Goal: Task Accomplishment & Management: Manage account settings

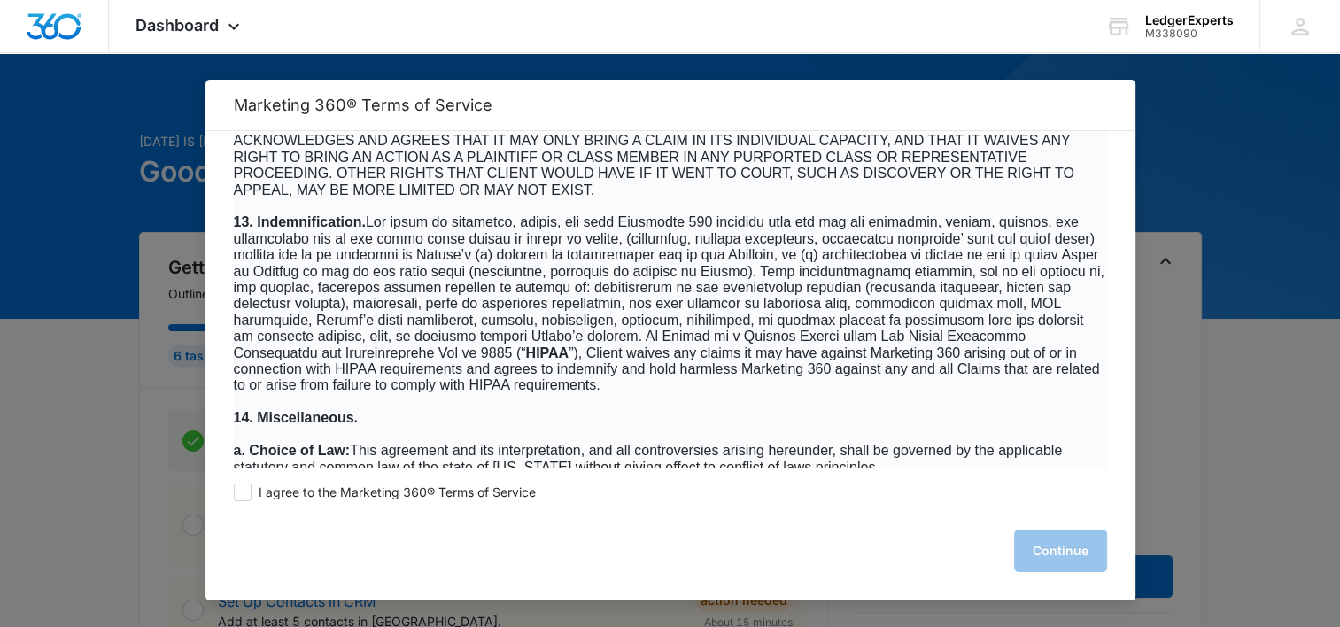
scroll to position [11519, 0]
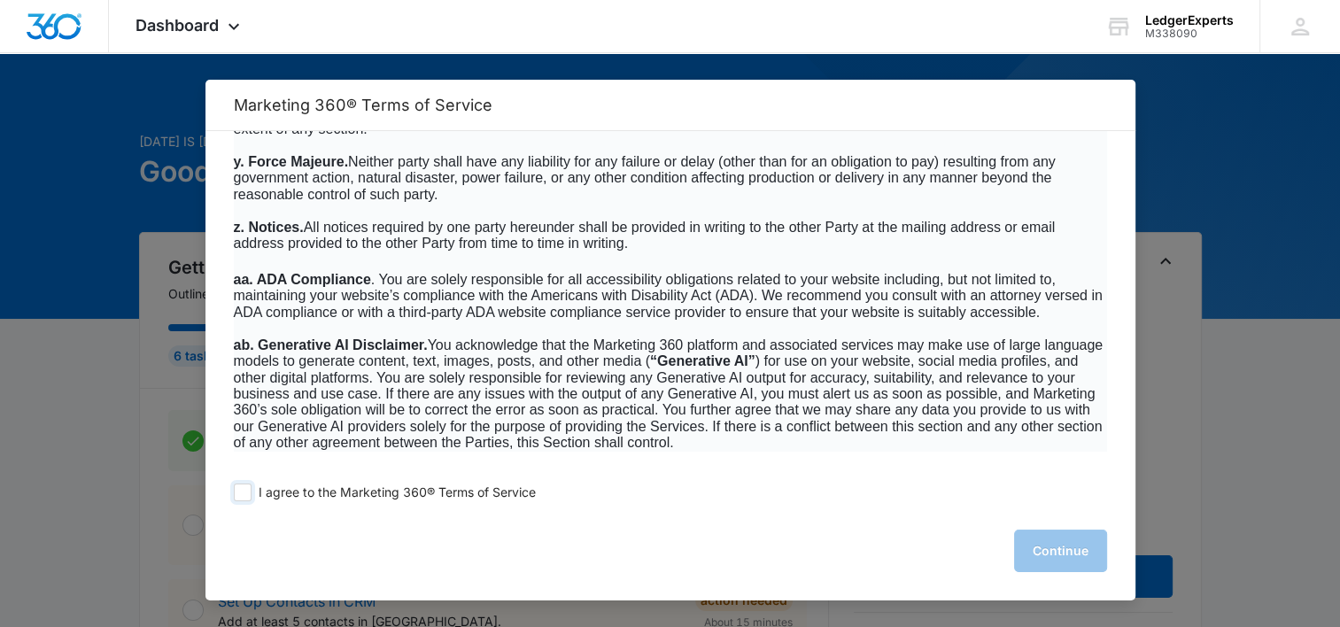
drag, startPoint x: 244, startPoint y: 492, endPoint x: 688, endPoint y: 559, distance: 448.7
click at [245, 492] on span at bounding box center [243, 493] width 18 height 18
click at [245, 492] on input "I agree to the Marketing 360® Terms of Service" at bounding box center [243, 493] width 18 height 18
checkbox input "true"
click at [1024, 545] on button "Continue" at bounding box center [1060, 551] width 93 height 43
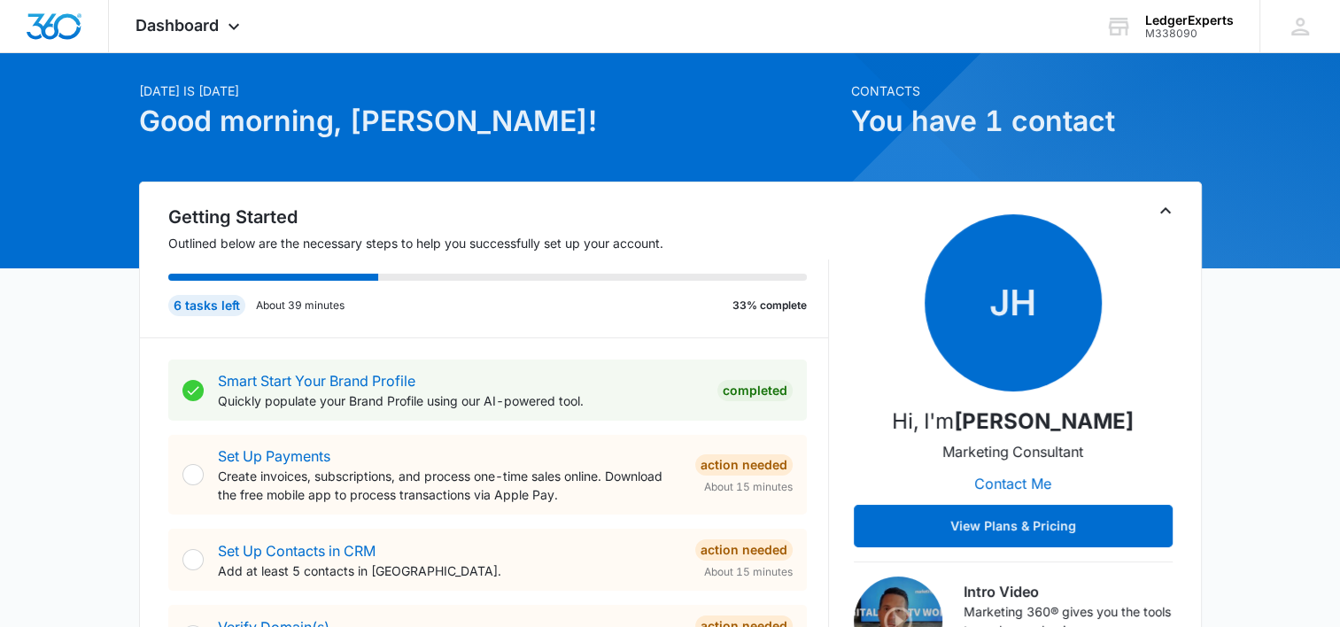
scroll to position [0, 0]
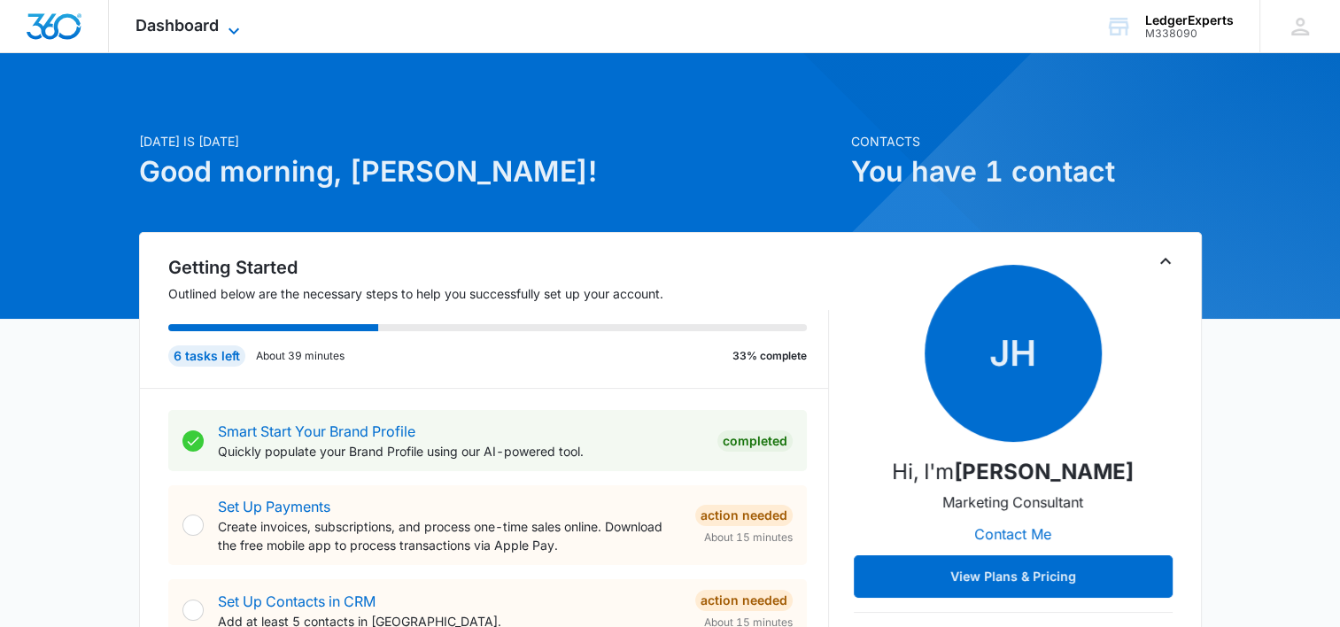
click at [194, 17] on span "Dashboard" at bounding box center [177, 25] width 83 height 19
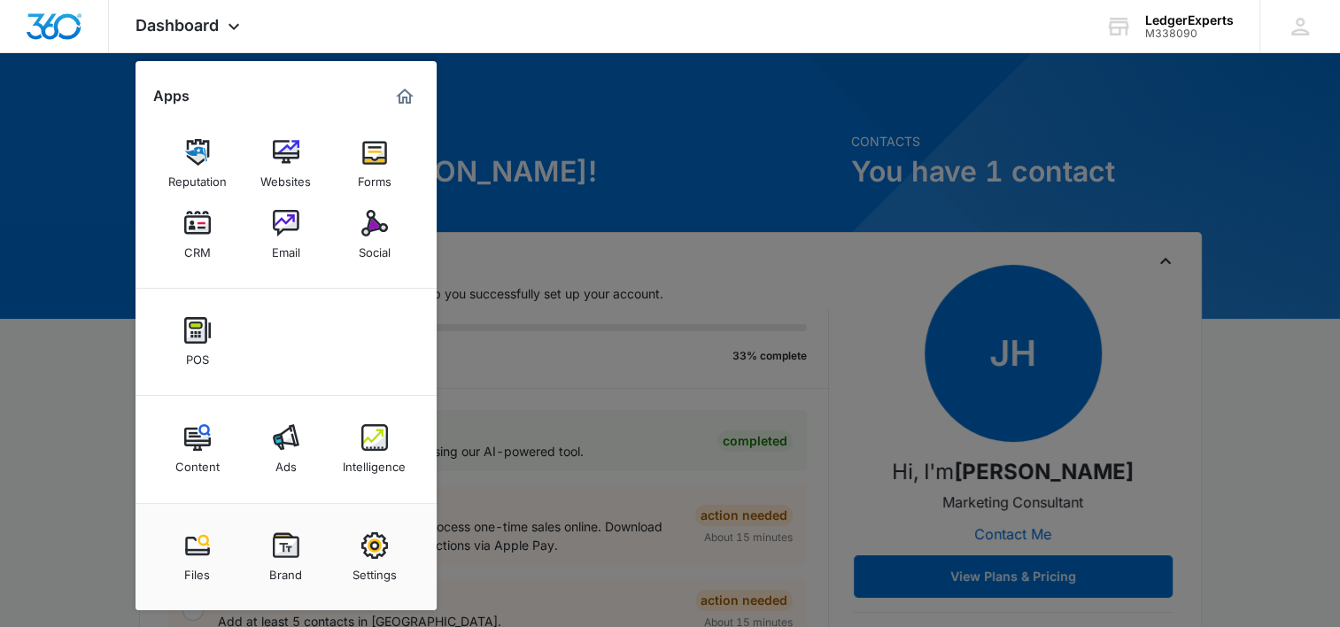
click at [284, 557] on img at bounding box center [286, 545] width 27 height 27
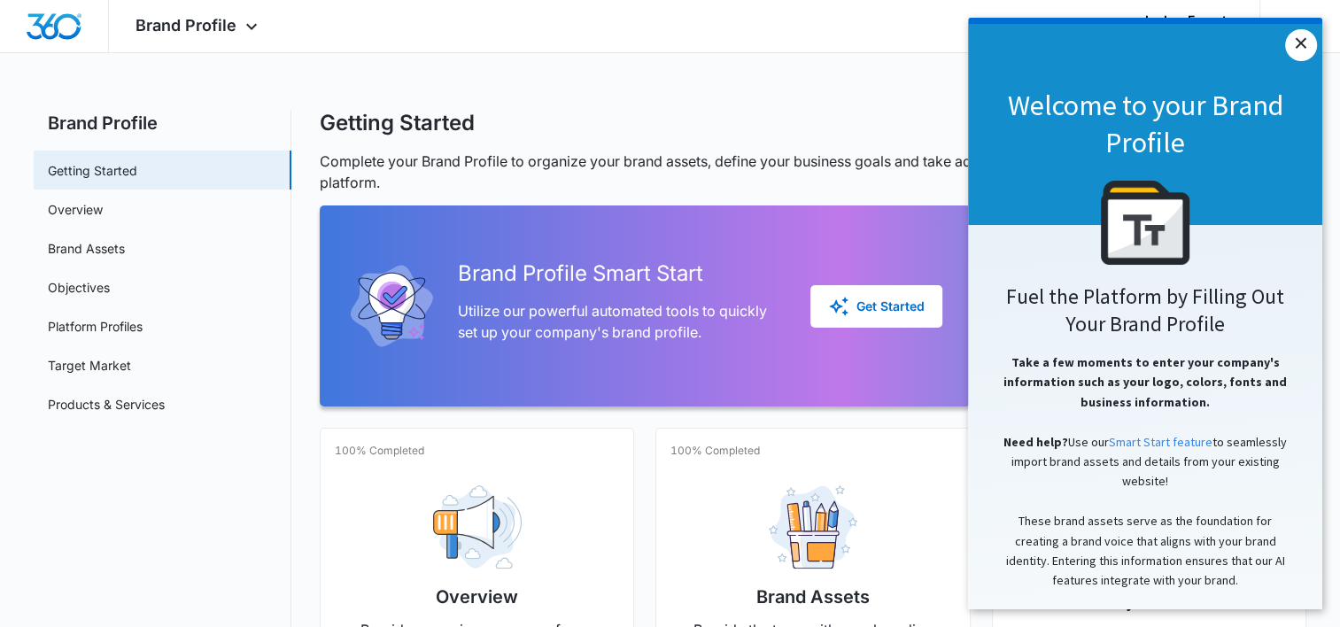
click at [1303, 37] on link "×" at bounding box center [1301, 45] width 32 height 32
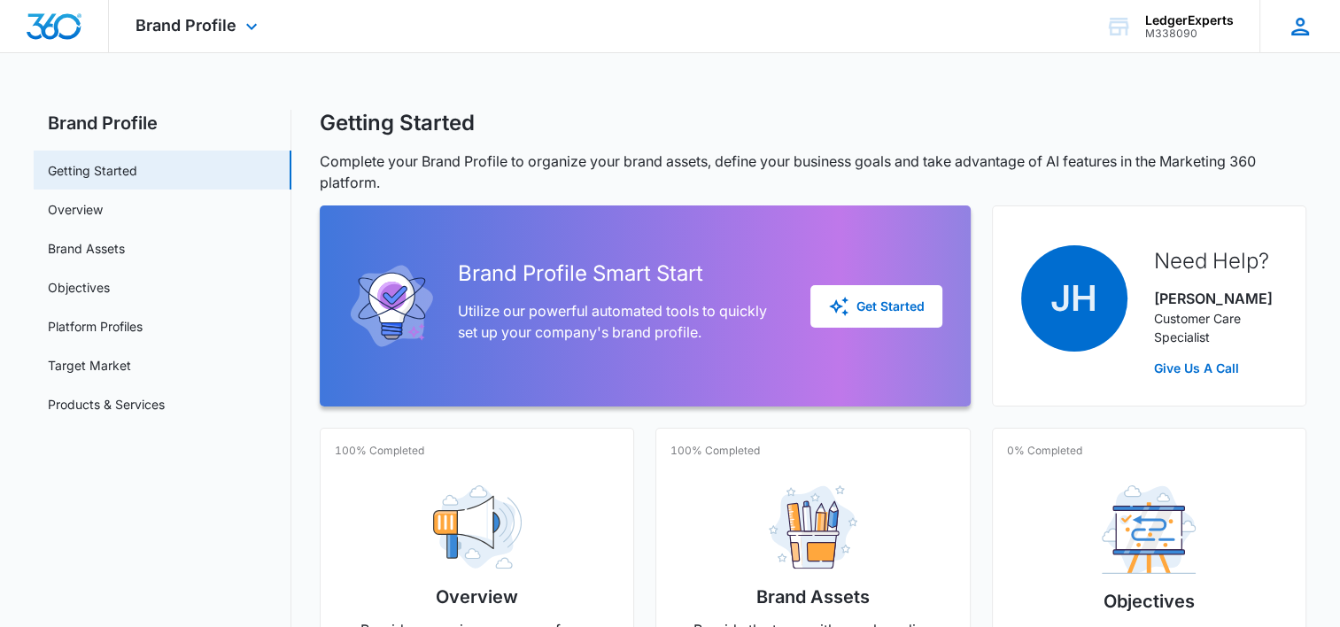
click at [1296, 32] on icon at bounding box center [1300, 26] width 27 height 27
